Goal: Check status: Check status

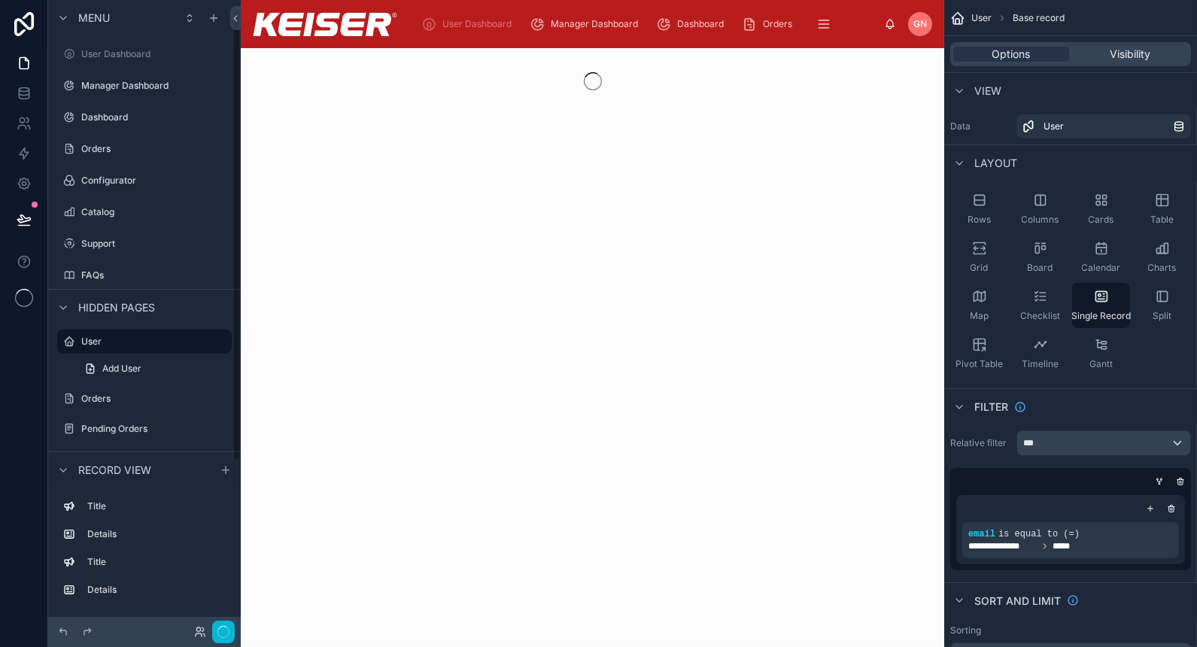
scroll to position [11, 0]
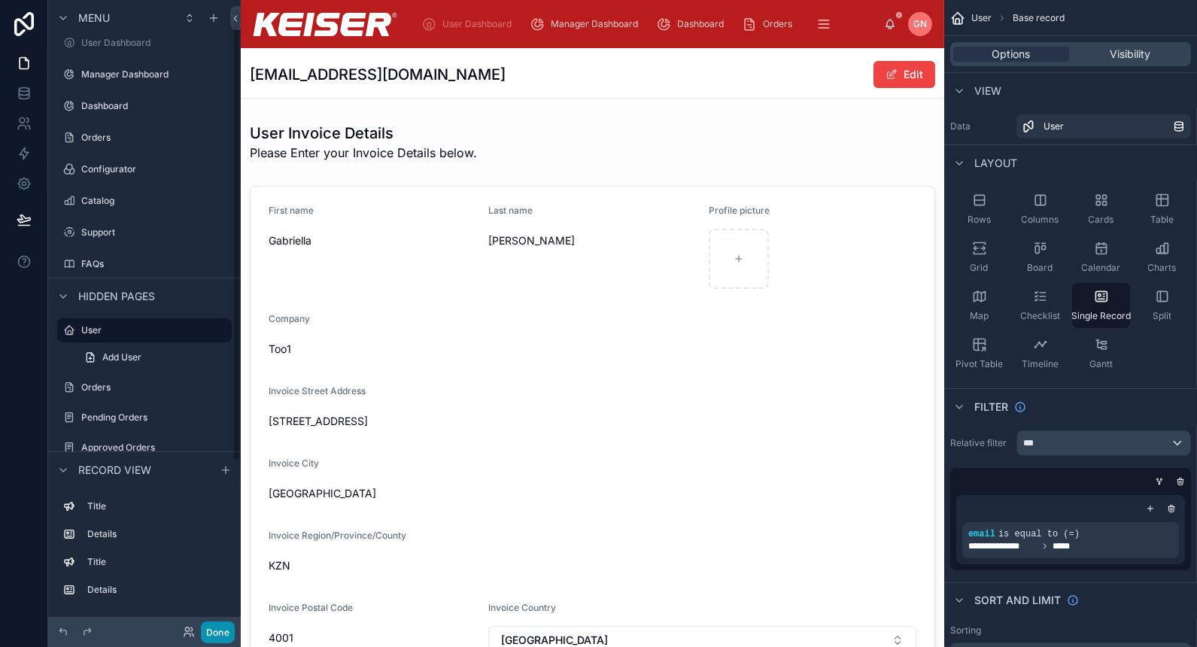
click at [220, 631] on button "Done" at bounding box center [218, 632] width 34 height 22
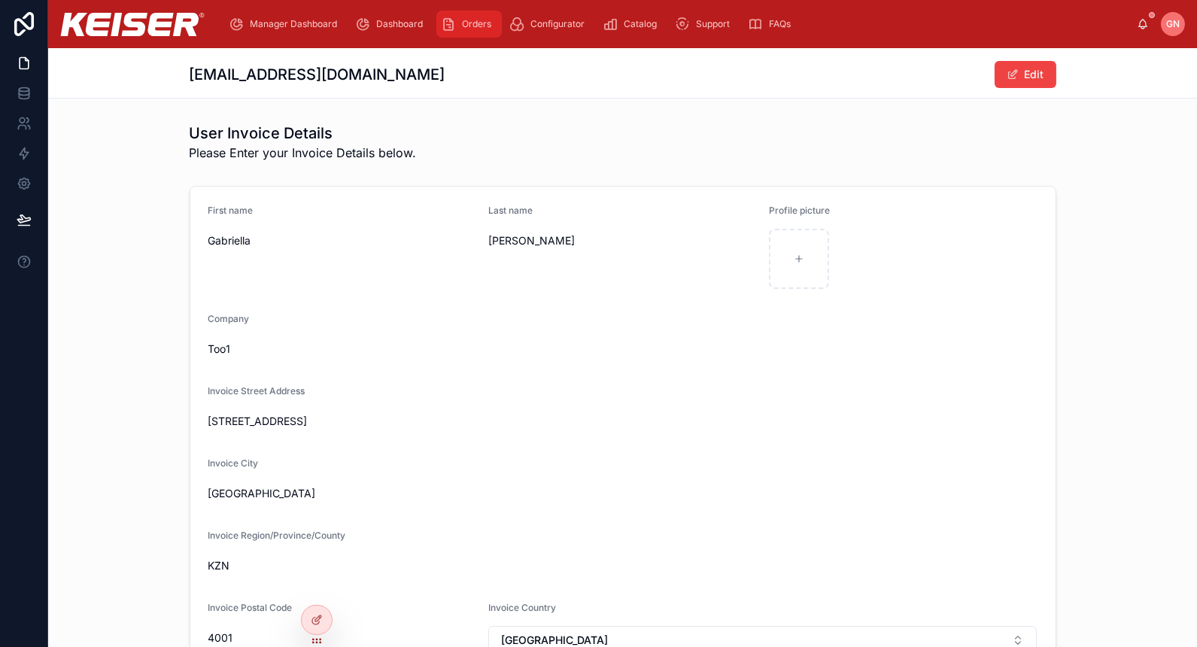
click at [473, 26] on span "Orders" at bounding box center [476, 24] width 29 height 12
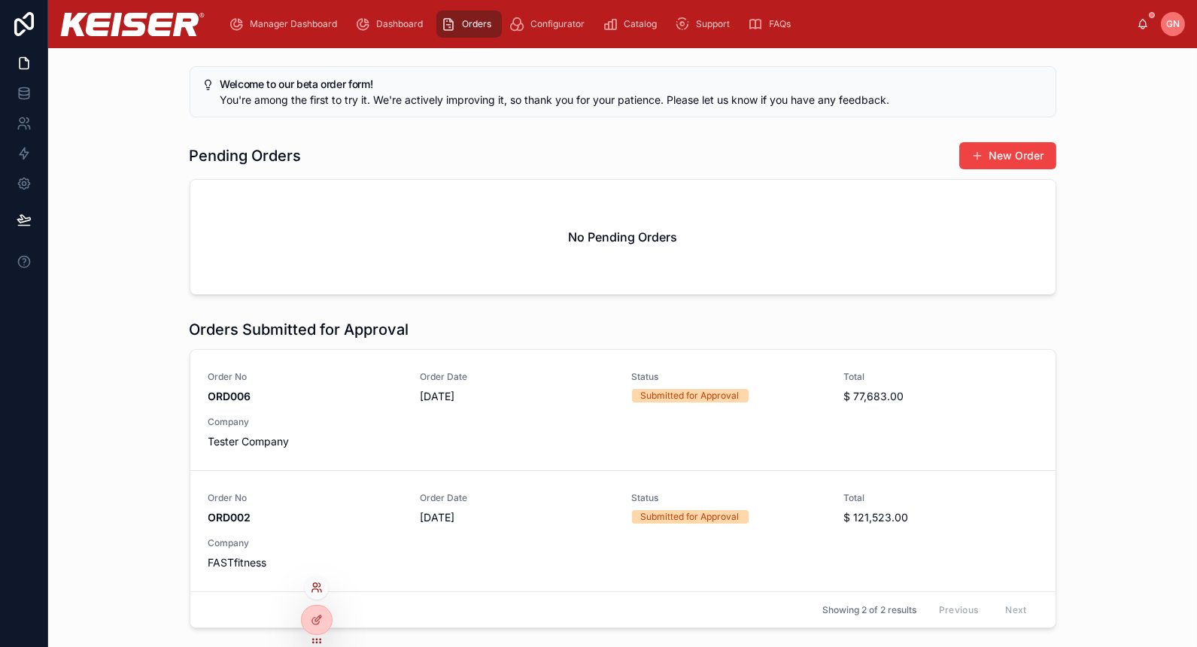
click at [319, 585] on icon at bounding box center [317, 587] width 12 height 12
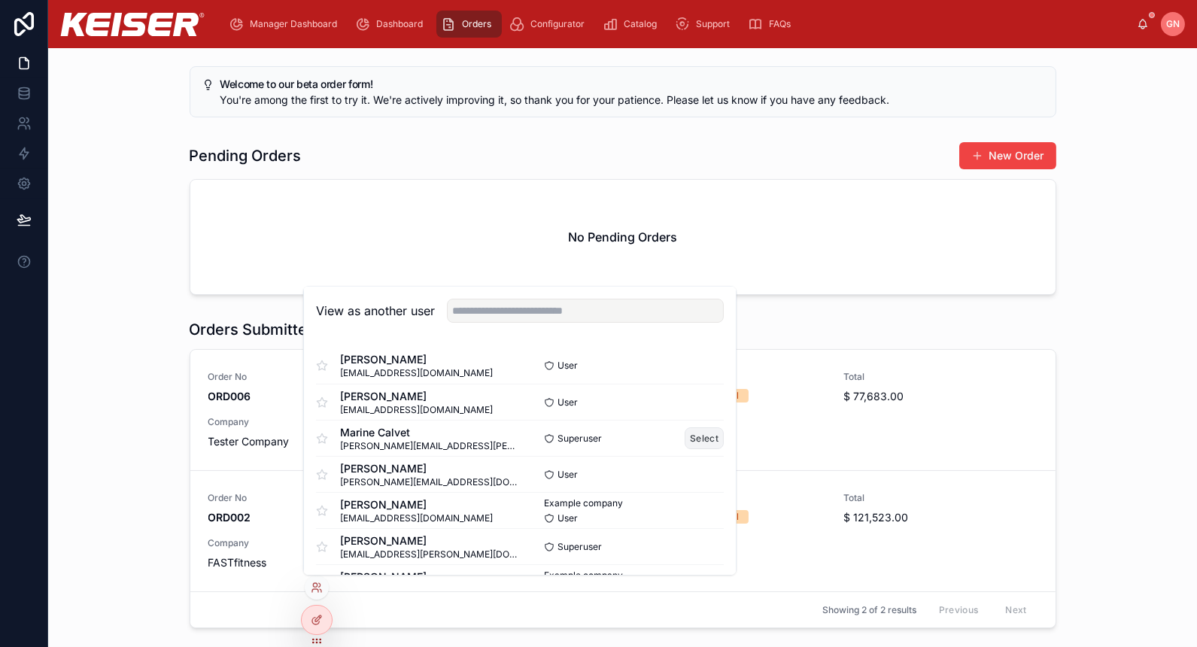
click at [685, 439] on button "Select" at bounding box center [704, 438] width 39 height 22
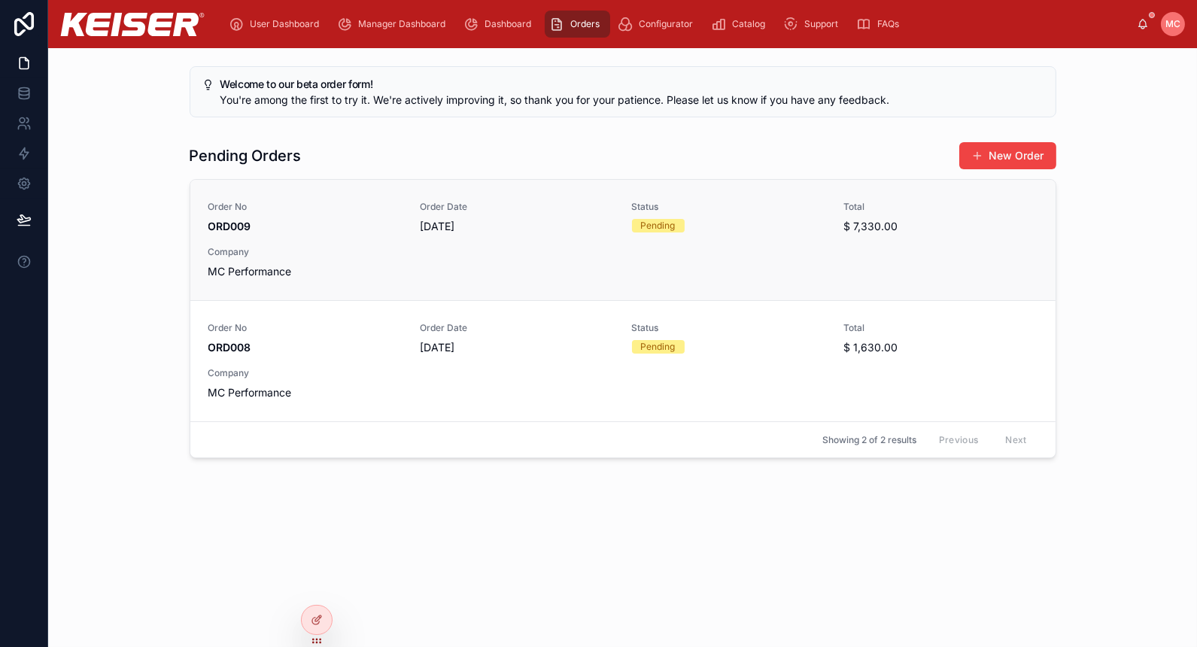
click at [789, 236] on div "Order No ORD009 Order Date [DATE] Status Pending Total $ 7,330.00 Company MC Pe…" at bounding box center [622, 240] width 829 height 78
click at [529, 341] on span "[DATE]" at bounding box center [517, 347] width 194 height 15
